Goal: Task Accomplishment & Management: Manage account settings

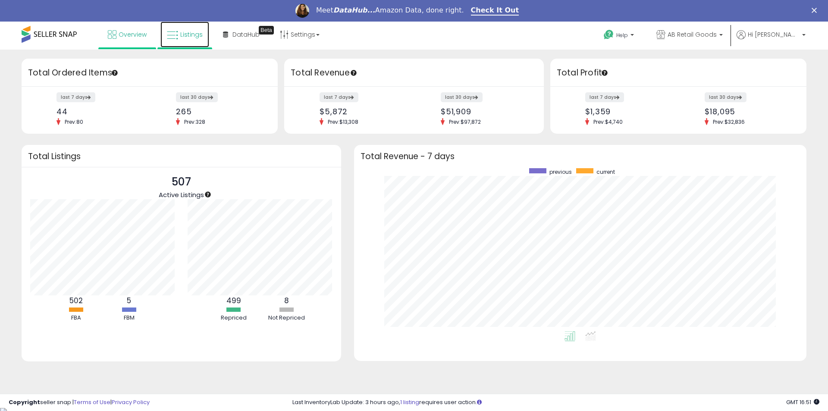
click at [194, 42] on link "Listings" at bounding box center [184, 35] width 49 height 26
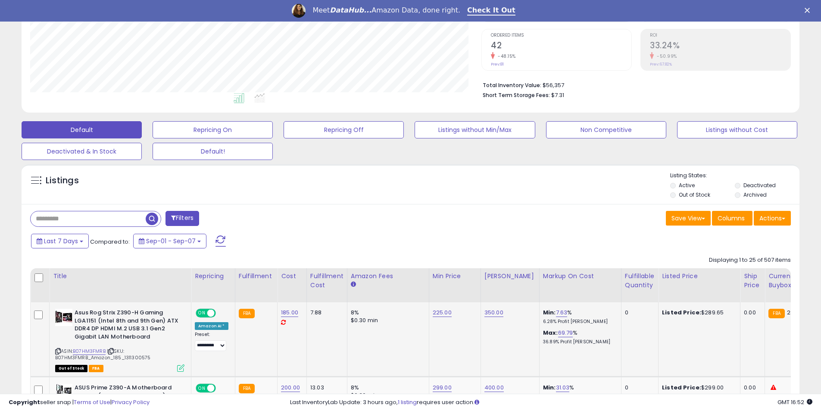
scroll to position [259, 0]
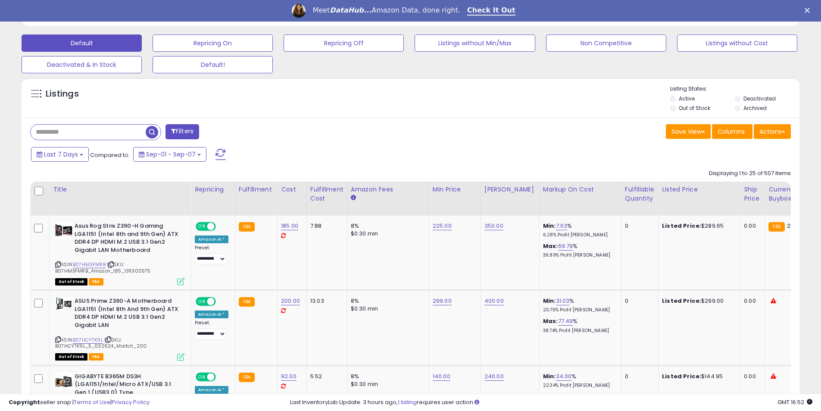
click at [743, 97] on label "Deactivated" at bounding box center [759, 98] width 32 height 7
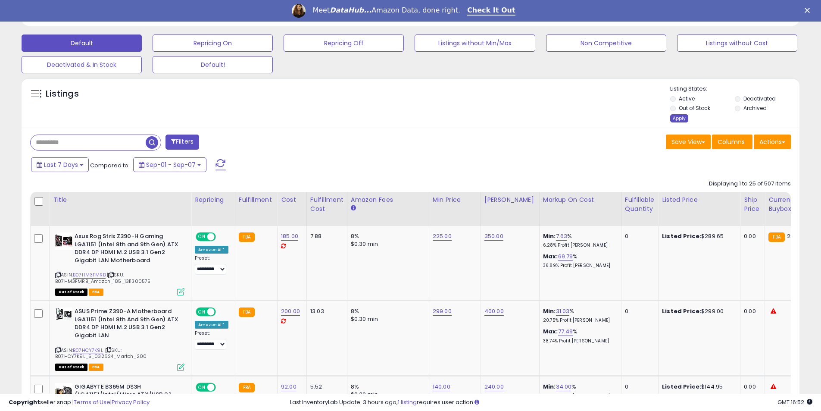
click at [681, 119] on div "Apply" at bounding box center [679, 118] width 18 height 8
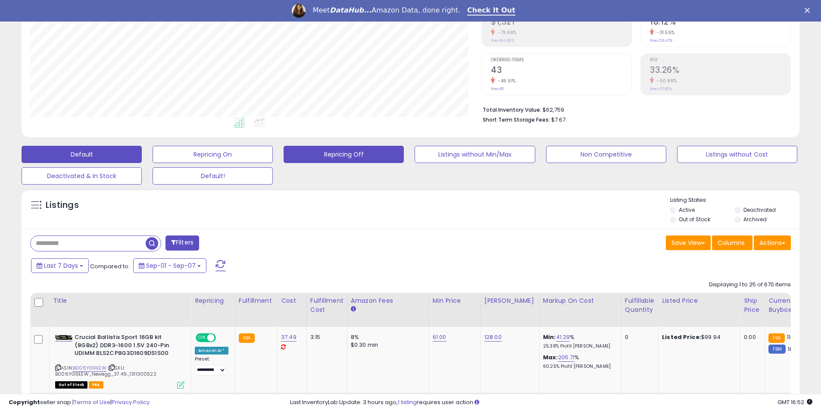
scroll to position [145, 0]
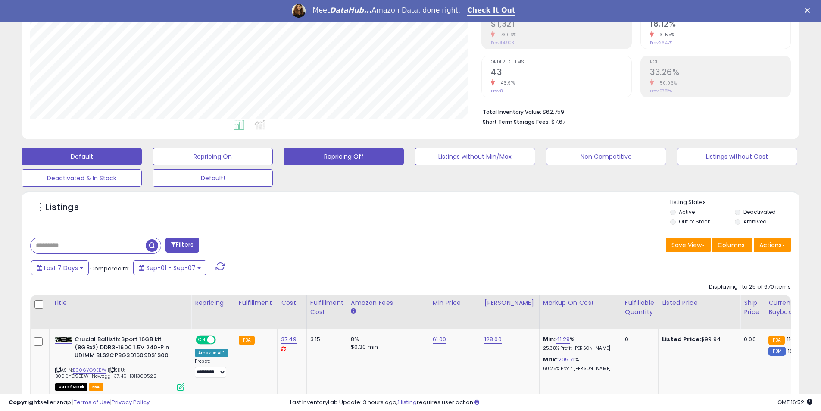
click at [352, 152] on button "Repricing Off" at bounding box center [344, 156] width 120 height 17
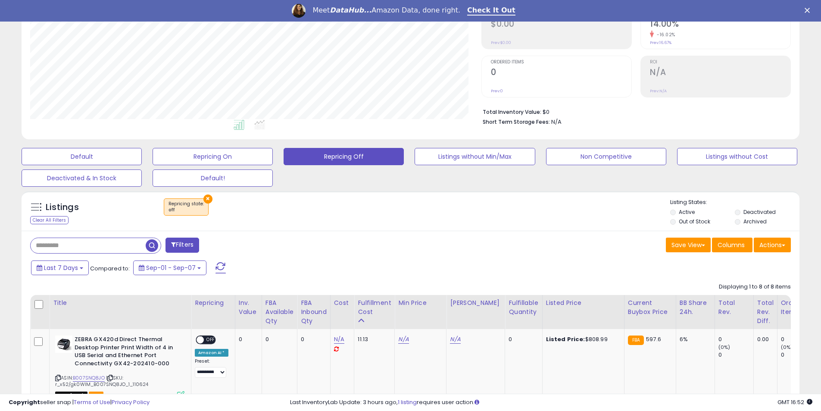
scroll to position [177, 451]
click at [744, 211] on label "Deactivated" at bounding box center [759, 211] width 32 height 7
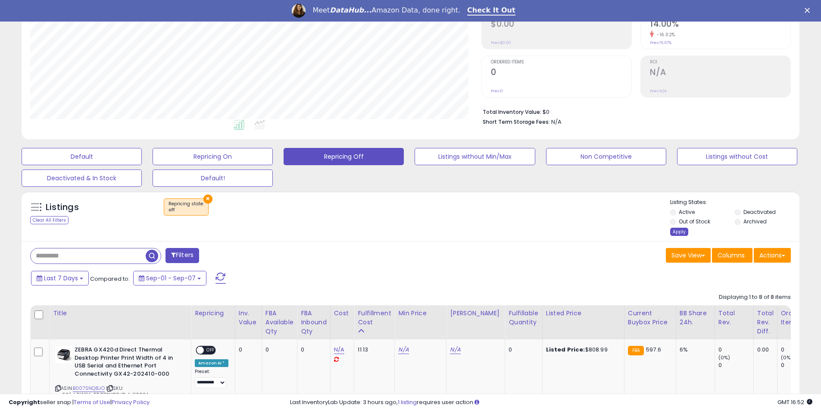
click at [674, 229] on div "Apply" at bounding box center [679, 232] width 18 height 8
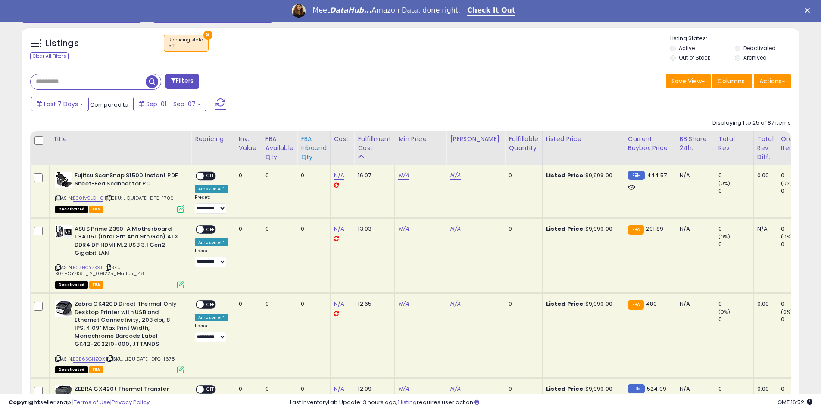
click at [312, 147] on div "FBA inbound Qty" at bounding box center [314, 147] width 26 height 27
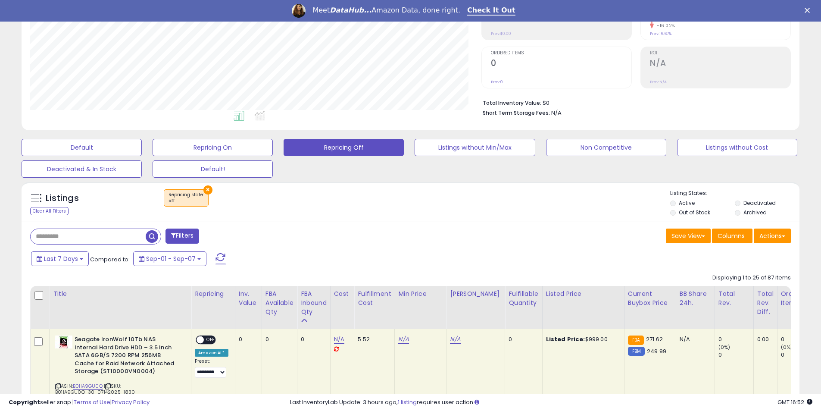
scroll to position [309, 0]
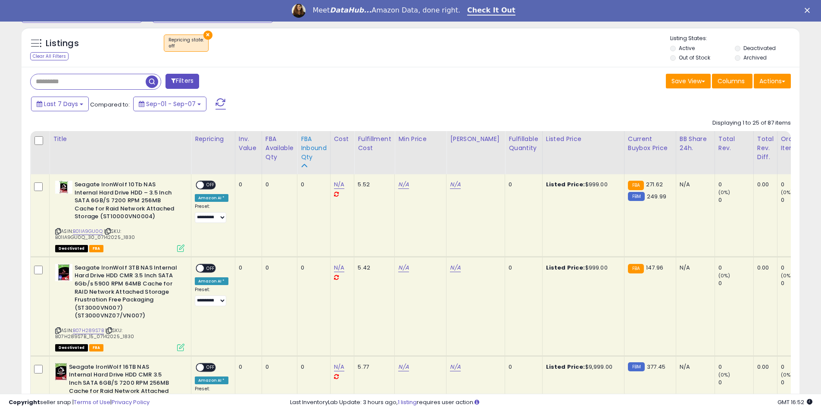
click at [313, 156] on div "FBA inbound Qty" at bounding box center [314, 147] width 26 height 27
